Goal: Check status: Check status

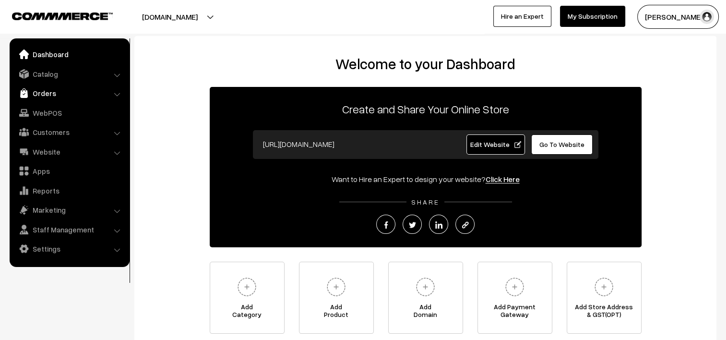
click at [43, 92] on link "Orders" at bounding box center [69, 92] width 114 height 17
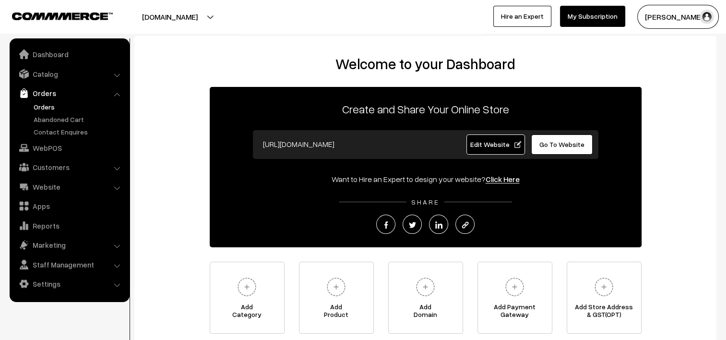
click at [38, 109] on link "Orders" at bounding box center [78, 107] width 95 height 10
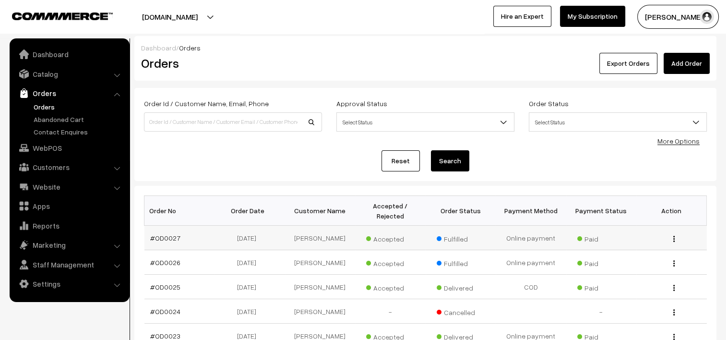
click at [675, 233] on div "View" at bounding box center [671, 238] width 59 height 10
click at [674, 235] on button "button" at bounding box center [674, 239] width 2 height 8
click at [616, 242] on link "View" at bounding box center [631, 252] width 82 height 21
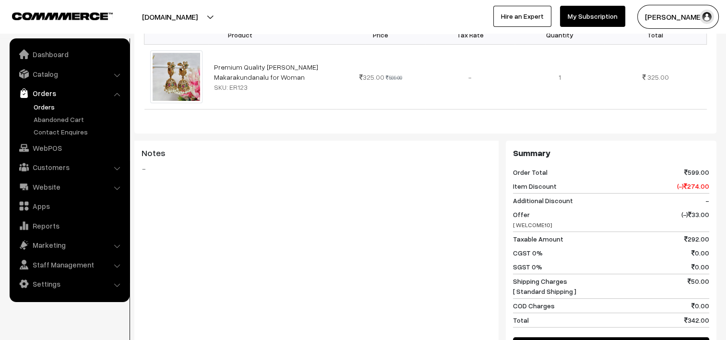
scroll to position [594, 0]
